Goal: Task Accomplishment & Management: Use online tool/utility

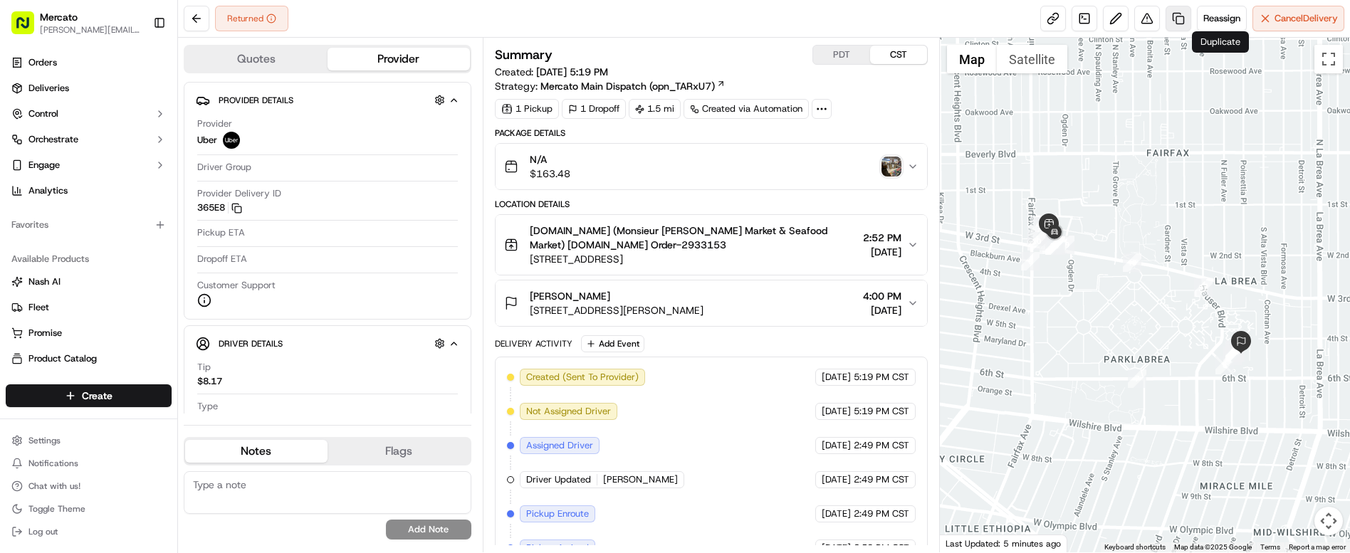
click at [1191, 18] on link at bounding box center [1179, 19] width 26 height 26
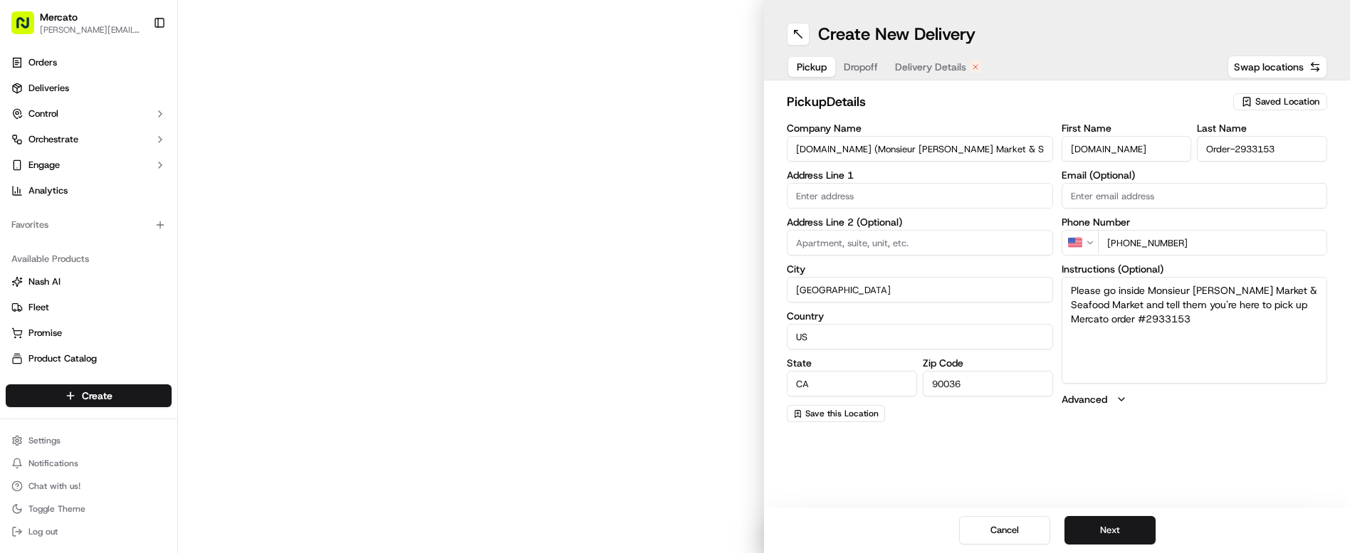
type input "6333 W 3rd St"
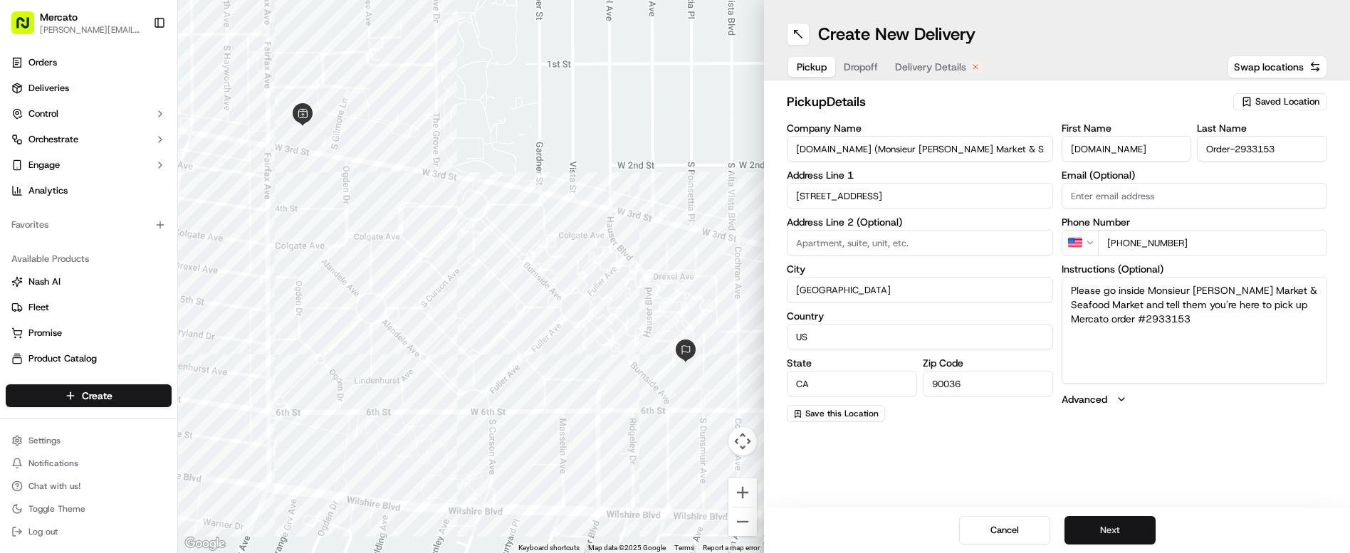
click at [1064, 531] on button "Next" at bounding box center [1109, 530] width 91 height 28
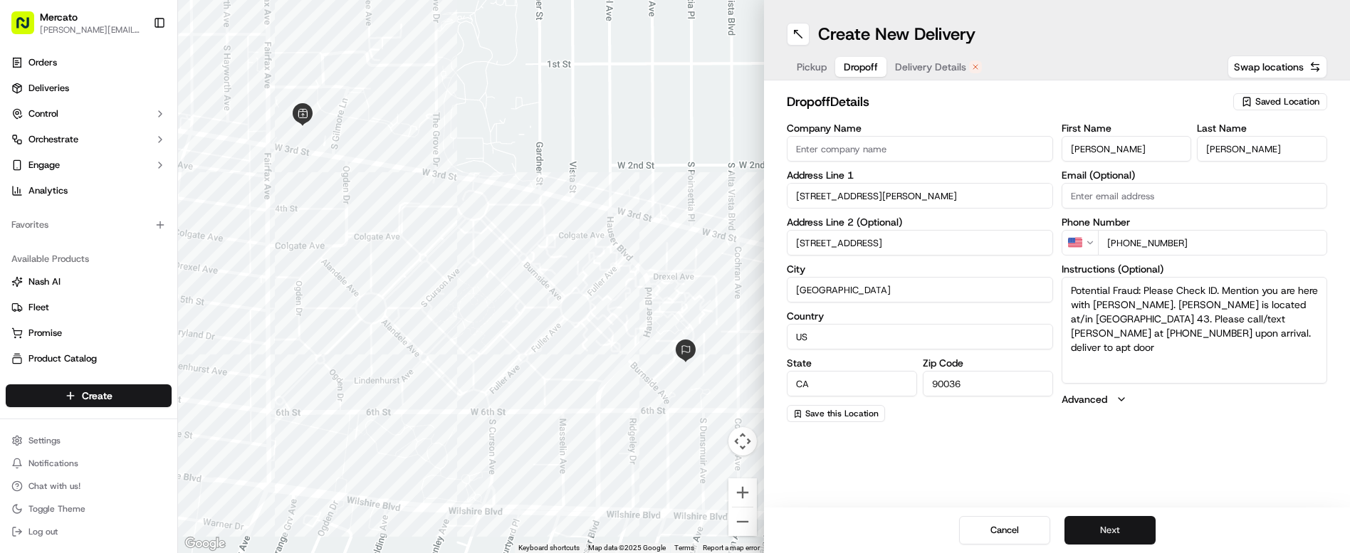
click at [1064, 531] on button "Next" at bounding box center [1109, 530] width 91 height 28
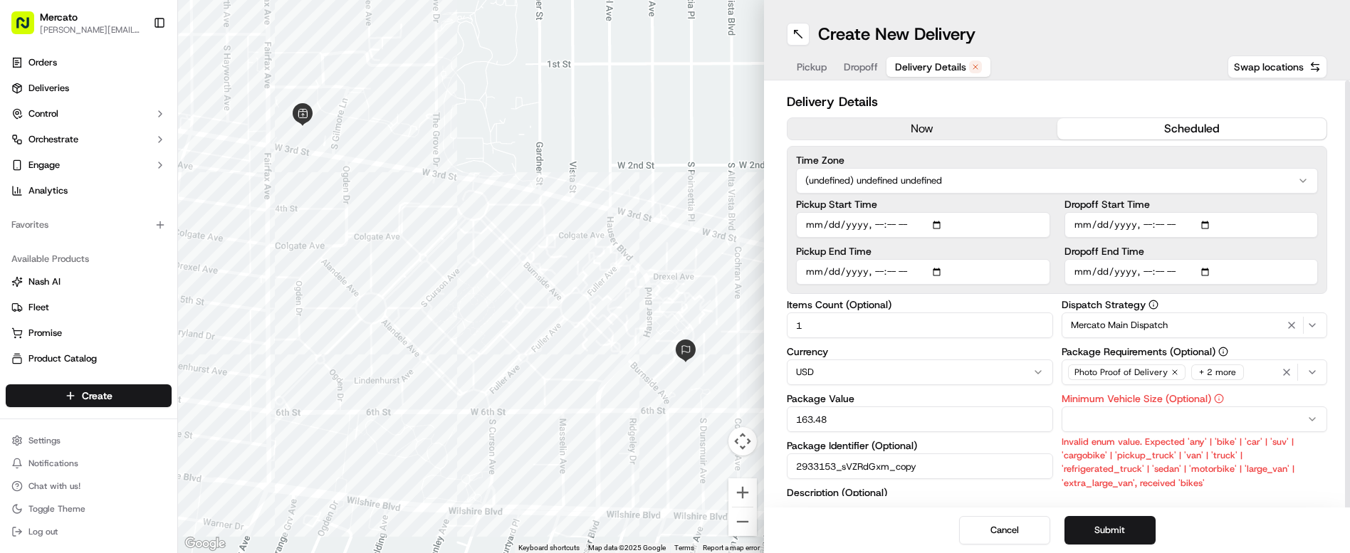
click at [894, 118] on button "now" at bounding box center [923, 128] width 270 height 21
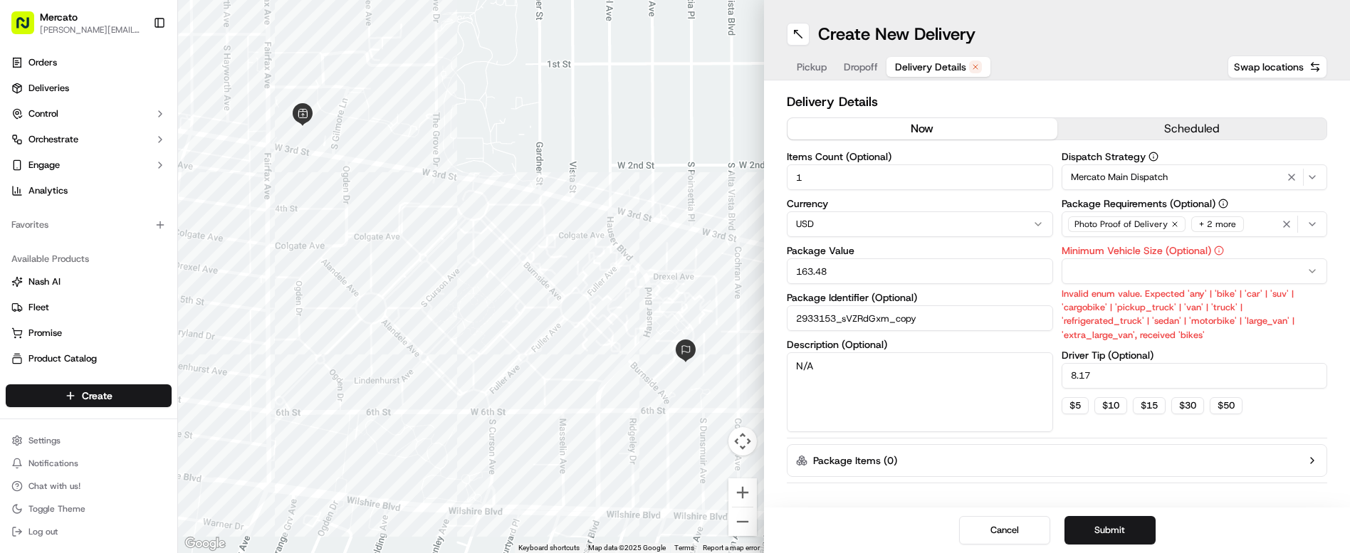
click at [1191, 216] on div "+ 2 more" at bounding box center [1217, 224] width 53 height 16
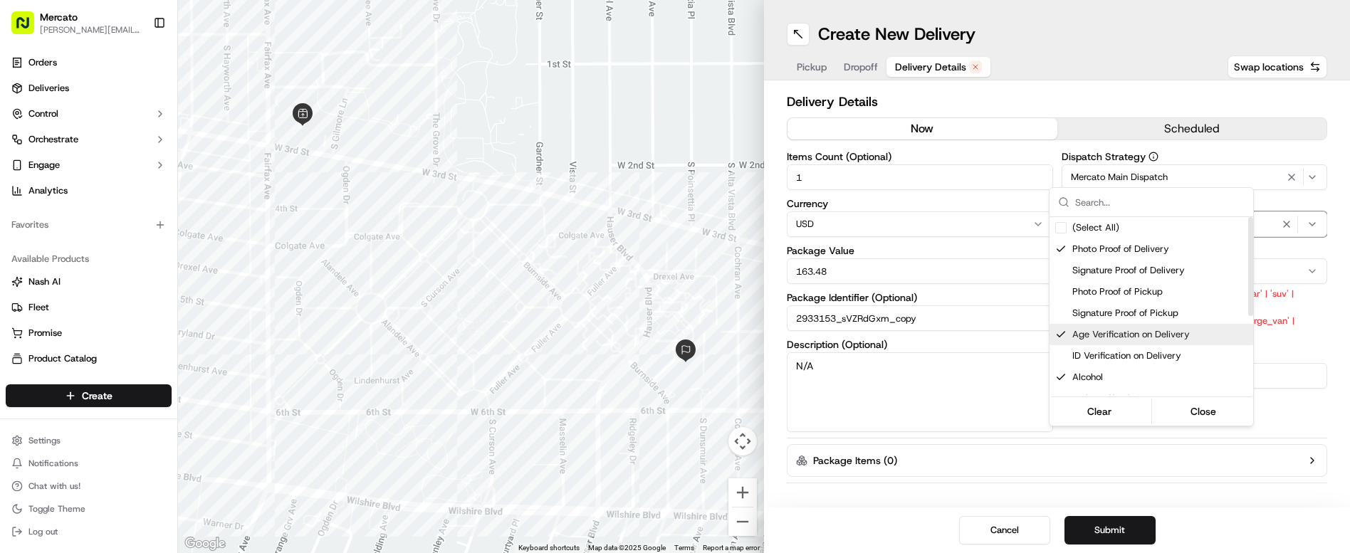
click at [1129, 328] on span "Age Verification on Delivery" at bounding box center [1159, 334] width 175 height 13
click at [1115, 371] on span "Alcohol" at bounding box center [1159, 377] width 175 height 13
click at [1155, 402] on button "Close" at bounding box center [1204, 412] width 98 height 20
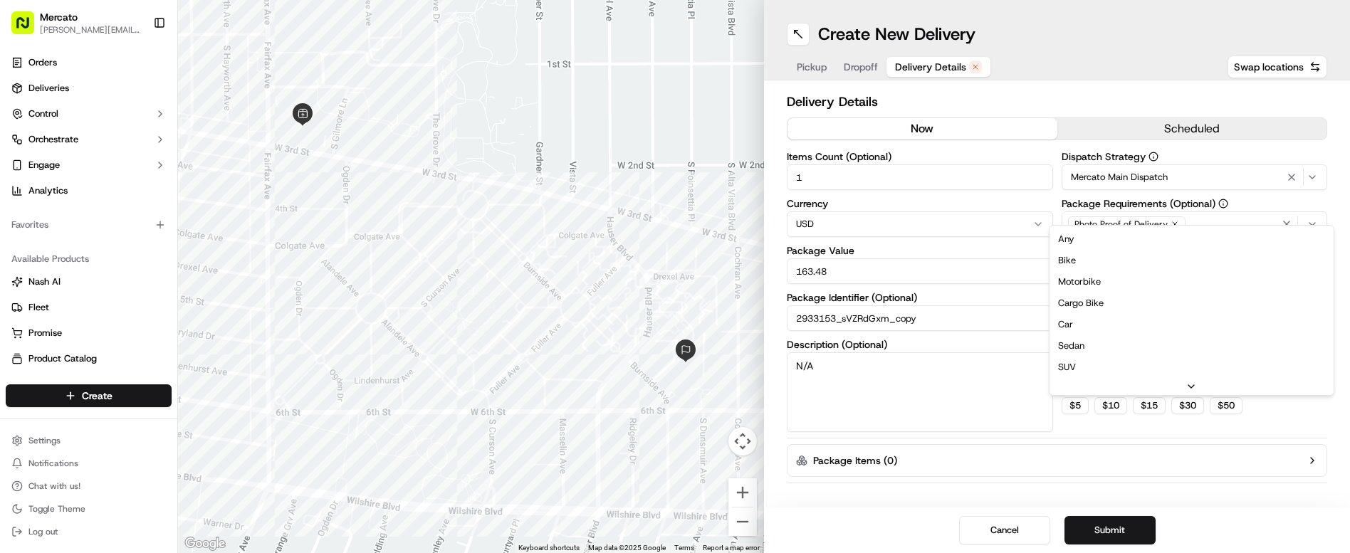
click at [1100, 212] on html "Mercato clelia.contreras@ttec.com Toggle Sidebar Orders Deliveries Control Orch…" at bounding box center [675, 276] width 1350 height 553
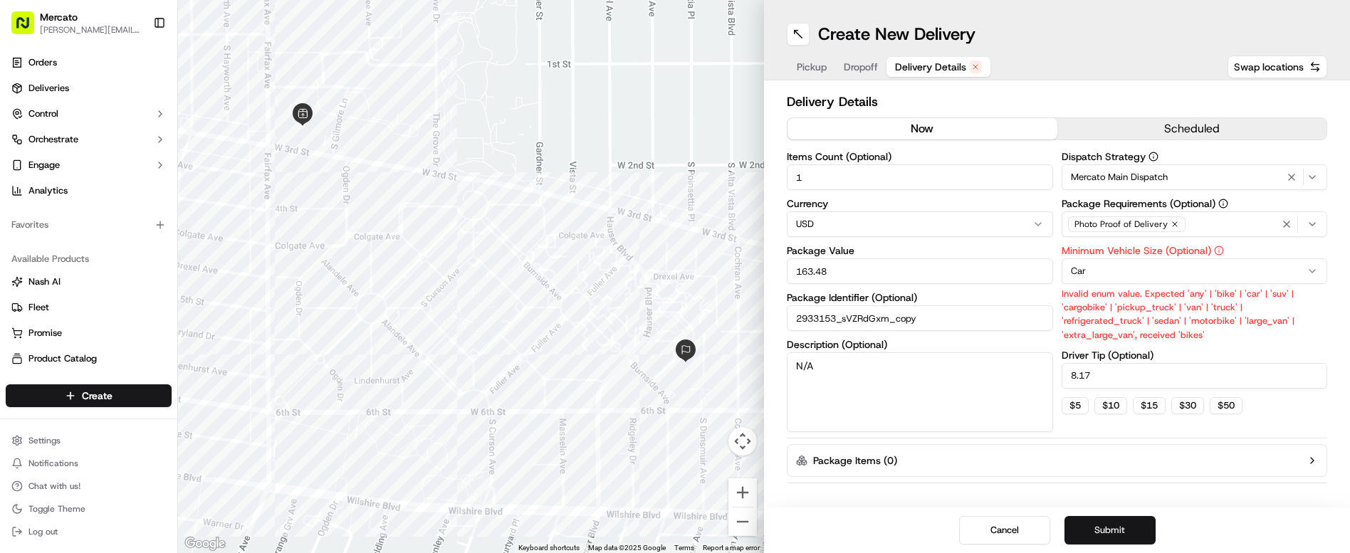
click at [1075, 540] on button "Submit" at bounding box center [1109, 530] width 91 height 28
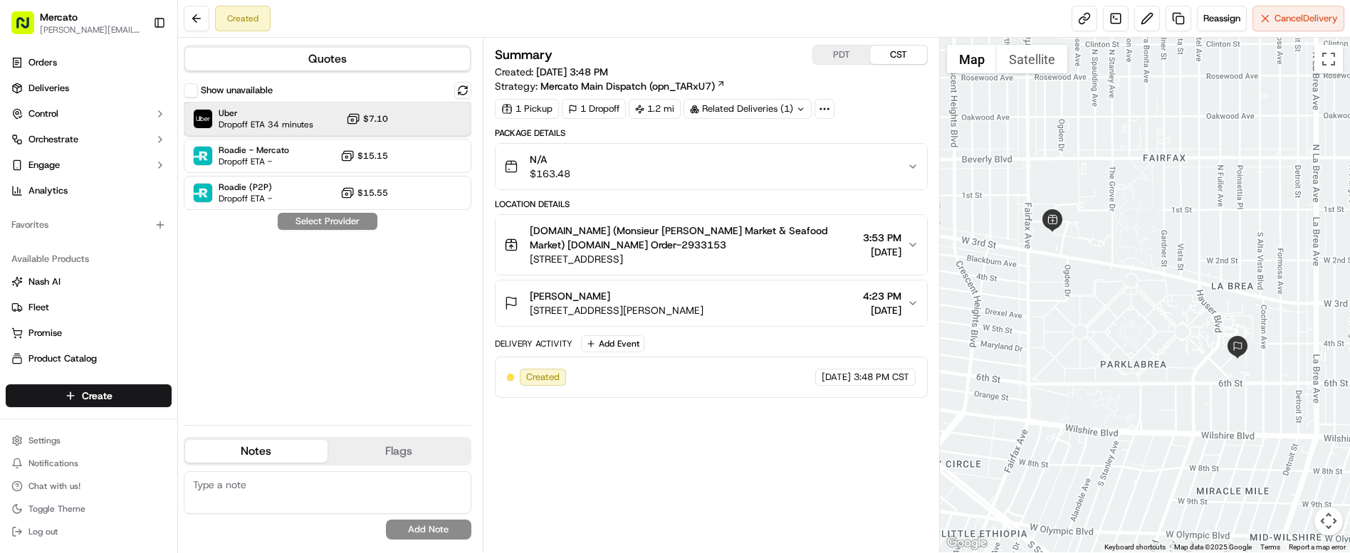
click at [273, 102] on div "Uber Dropoff ETA 34 minutes $7.10" at bounding box center [328, 119] width 288 height 34
click at [287, 213] on button "Assign Provider" at bounding box center [327, 221] width 101 height 17
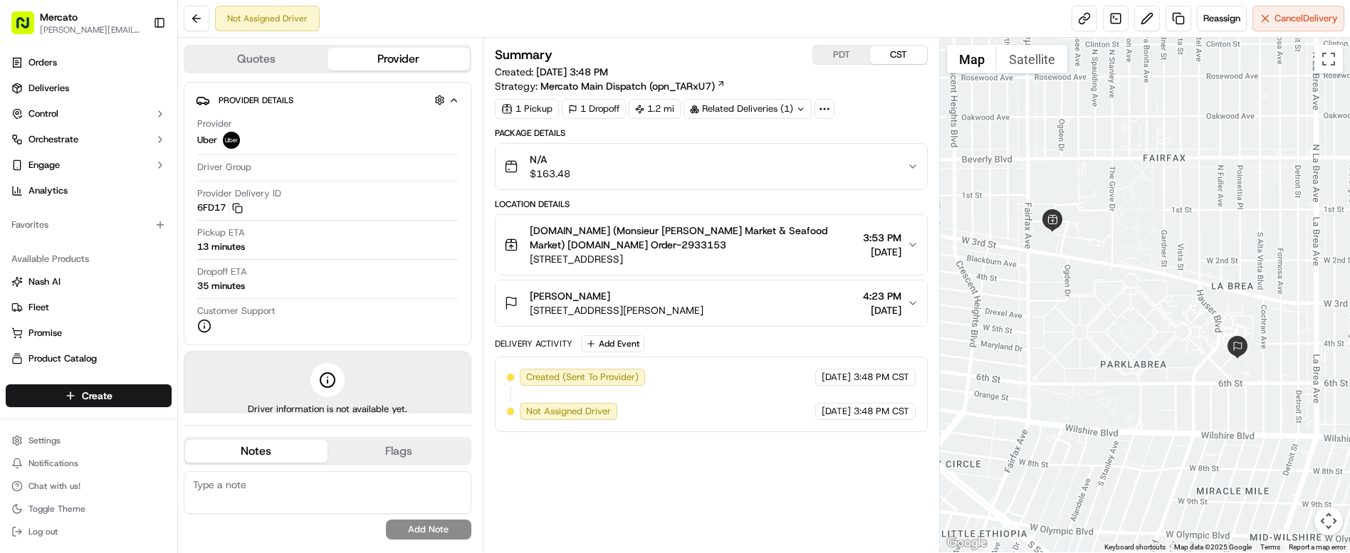
click at [655, 446] on div "Summary PDT CST Created: [DATE] 3:48 PM Strategy: Mercato Main Dispatch (opn_TA…" at bounding box center [711, 295] width 433 height 501
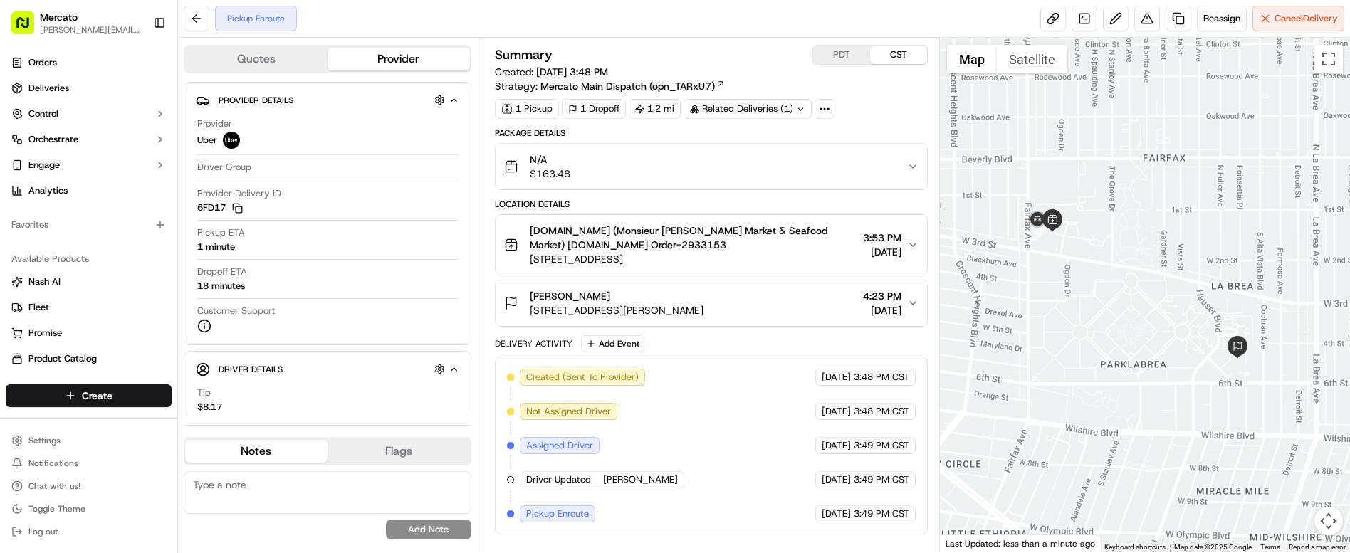
click at [684, 99] on div "Related Deliveries (1)" at bounding box center [748, 109] width 128 height 20
click at [661, 118] on span "job_aGvE6MD5AdyiWaTJKwmBMe" at bounding box center [726, 119] width 148 height 13
click at [752, 478] on div "Summary PDT CST Created: [DATE] 3:48 PM Strategy: Mercato Main Dispatch (opn_TA…" at bounding box center [711, 295] width 433 height 501
click at [815, 52] on button "PDT" at bounding box center [841, 55] width 57 height 19
drag, startPoint x: 478, startPoint y: 471, endPoint x: 904, endPoint y: 474, distance: 426.5
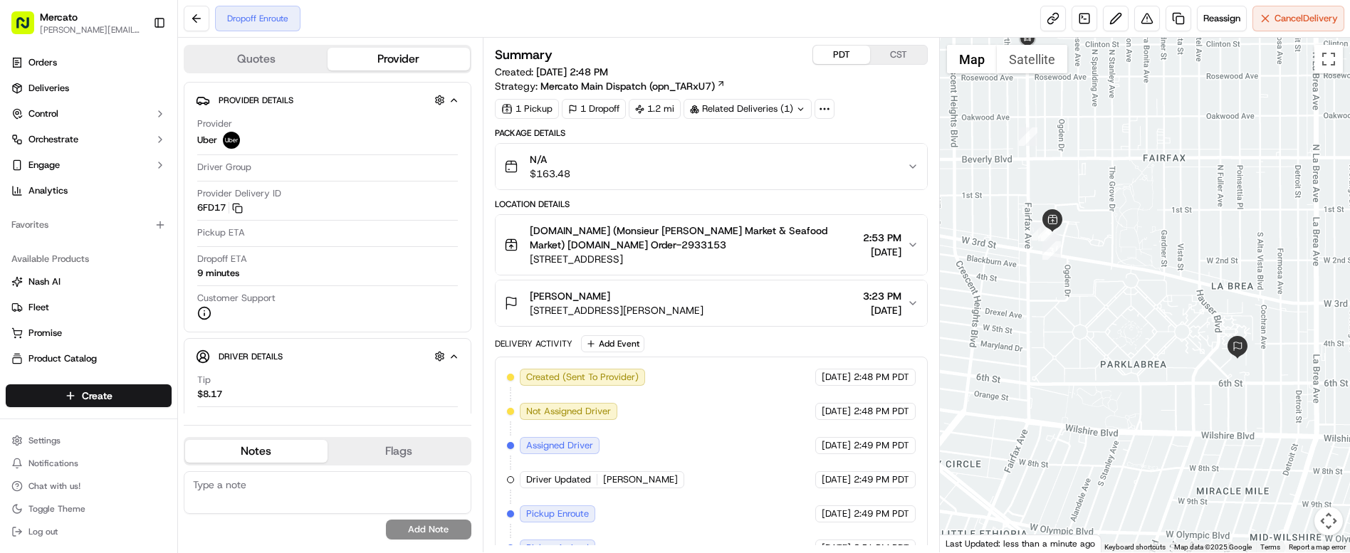
click at [904, 474] on div "Created (Sent To Provider) Uber [DATE] 2:48 PM PDT Not Assigned Driver Uber [DA…" at bounding box center [711, 497] width 433 height 281
copy div "Dropoff Enroute Uber [DATE] 2:53 PM PDT"
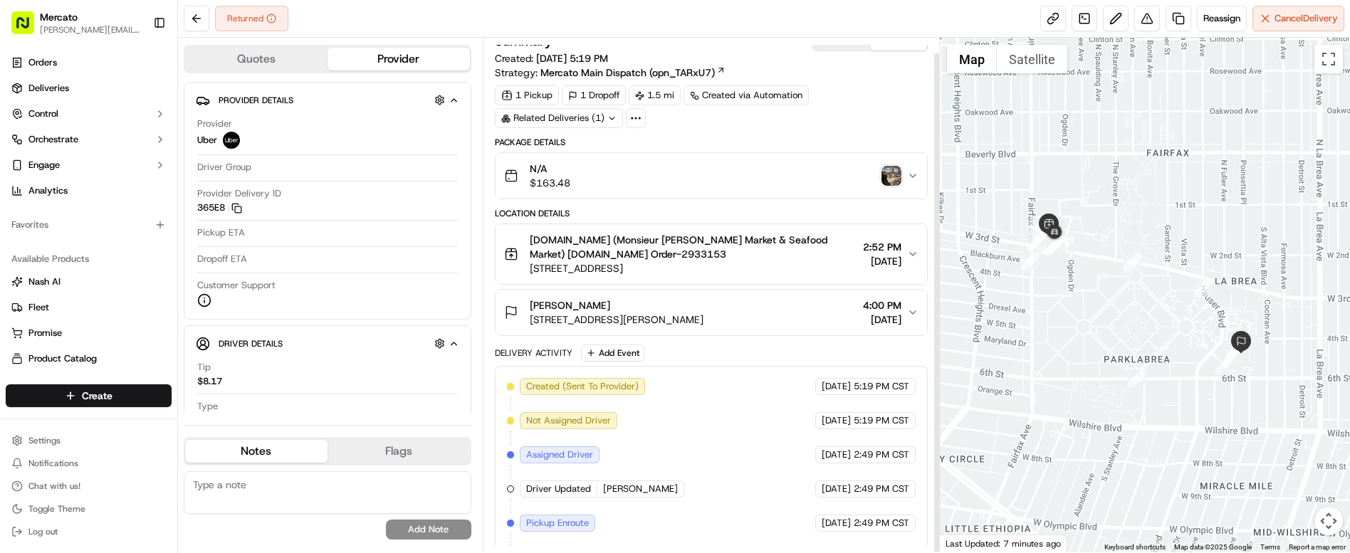
scroll to position [16, 0]
